Goal: Task Accomplishment & Management: Complete application form

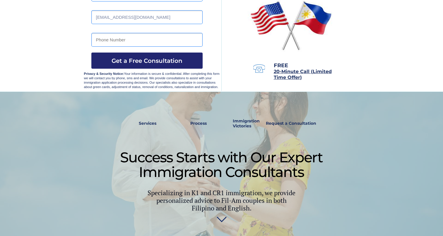
scroll to position [88, 0]
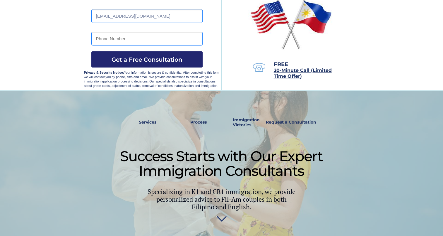
click at [126, 38] on input "tel" at bounding box center [146, 39] width 111 height 14
type input "[PHONE_NUMBER]"
click at [137, 57] on span "Get a Free Consultation" at bounding box center [146, 59] width 111 height 7
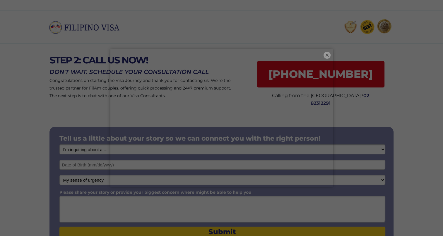
click at [328, 56] on button "×" at bounding box center [327, 55] width 7 height 7
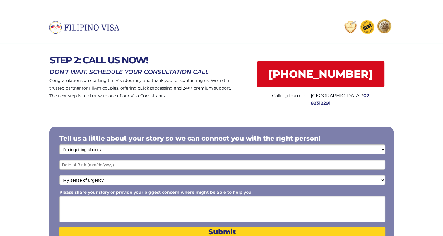
click at [146, 151] on select "I'm inquiring about a ... I don't know or other services Retirement Visa for Th…" at bounding box center [222, 149] width 326 height 10
click at [172, 30] on div at bounding box center [221, 27] width 443 height 33
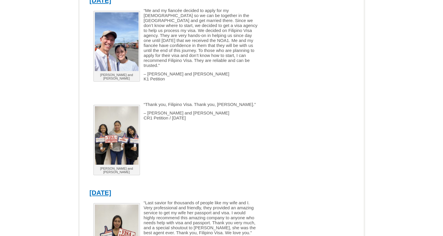
scroll to position [879, 0]
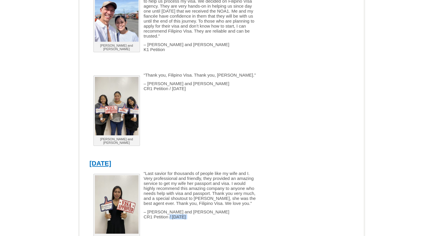
drag, startPoint x: 168, startPoint y: 212, endPoint x: 142, endPoint y: 216, distance: 26.3
click at [142, 216] on div "John and Irene “Last savior for thousands of people like my wife and I. Very pr…" at bounding box center [178, 212] width 177 height 82
drag, startPoint x: 142, startPoint y: 216, endPoint x: 148, endPoint y: 211, distance: 7.3
click at [144, 213] on p "– John and Irene CR1 Petition / August 18, 2025" at bounding box center [174, 214] width 168 height 10
drag, startPoint x: 142, startPoint y: 212, endPoint x: 167, endPoint y: 214, distance: 25.3
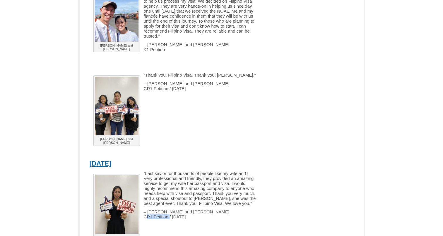
click at [167, 214] on p "– John and Irene CR1 Petition / August 18, 2025" at bounding box center [174, 214] width 168 height 10
copy span "CR1 Petition"
